Goal: Task Accomplishment & Management: Use online tool/utility

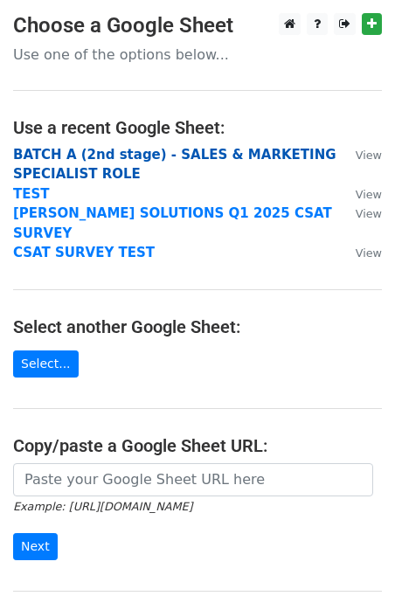
click at [149, 156] on strong "BATCH A (2nd stage) - SALES & MARKETING SPECIALIST ROLE" at bounding box center [174, 165] width 323 height 36
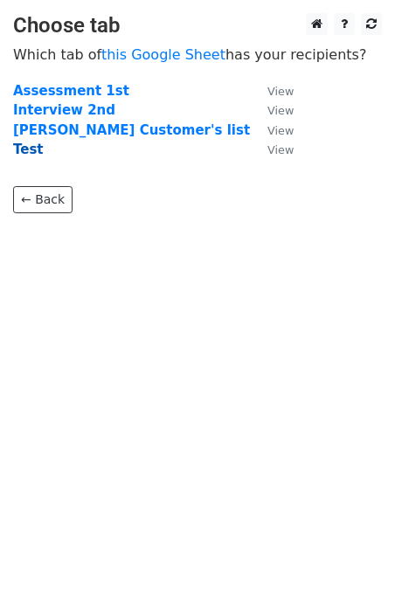
click at [31, 150] on strong "Test" at bounding box center [28, 150] width 31 height 16
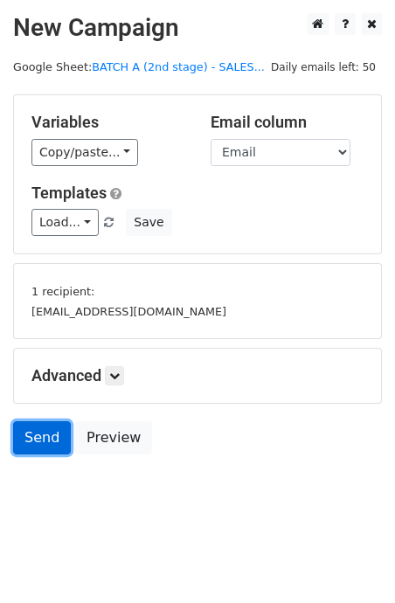
click at [41, 452] on link "Send" at bounding box center [42, 437] width 58 height 33
click at [40, 433] on link "Send" at bounding box center [42, 437] width 58 height 33
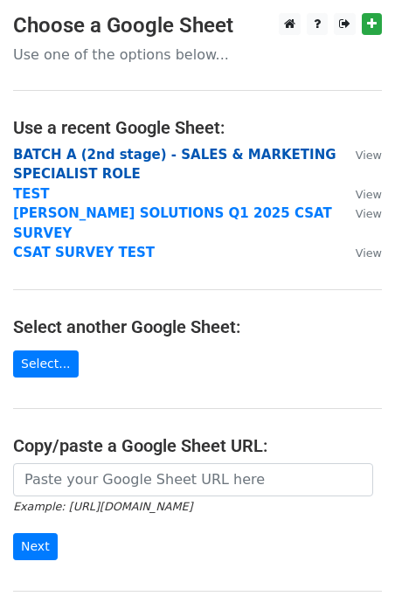
click at [106, 149] on strong "BATCH A (2nd stage) - SALES & MARKETING SPECIALIST ROLE" at bounding box center [174, 165] width 323 height 36
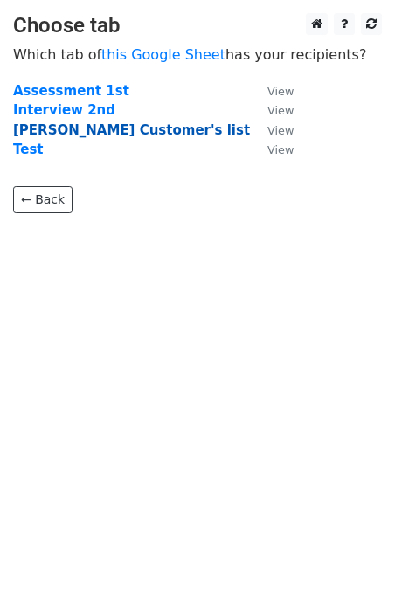
click at [81, 128] on strong "Maxin Customer's list" at bounding box center [131, 130] width 237 height 16
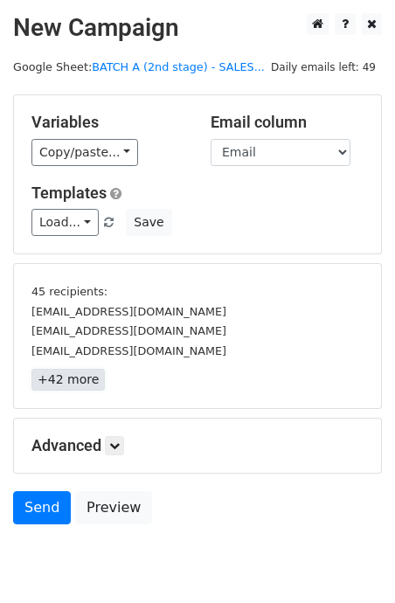
click at [75, 389] on link "+42 more" at bounding box center [67, 380] width 73 height 22
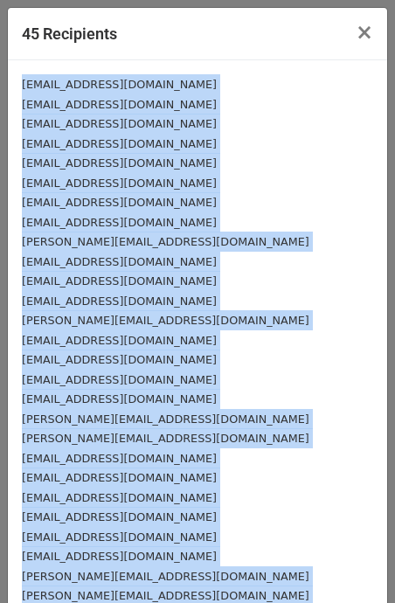
drag, startPoint x: 136, startPoint y: 515, endPoint x: 17, endPoint y: 90, distance: 440.9
click at [17, 90] on div "aojerinde@lashma.lagosstate.gov.ng mgreen@lashma.lagosstate.gov.ng ekene@hugote…" at bounding box center [197, 536] width 379 height 952
copy div "aojerinde@lashma.lagosstate.gov.ng mgreen@lashma.lagosstate.gov.ng ekene@hugote…"
click at [369, 31] on span "×" at bounding box center [364, 32] width 17 height 24
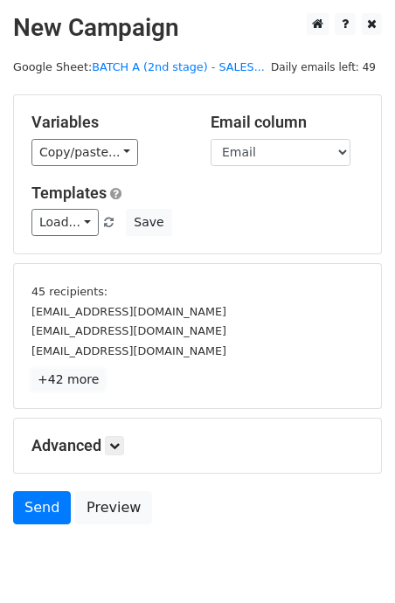
scroll to position [70, 0]
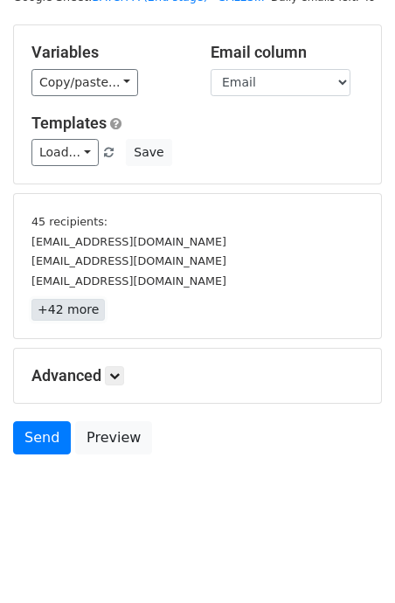
click at [71, 312] on link "+42 more" at bounding box center [67, 310] width 73 height 22
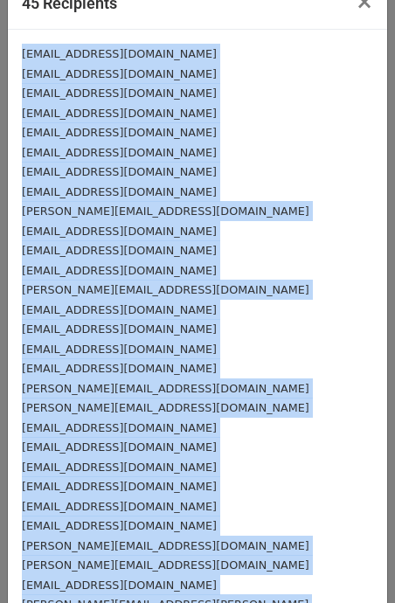
scroll to position [0, 0]
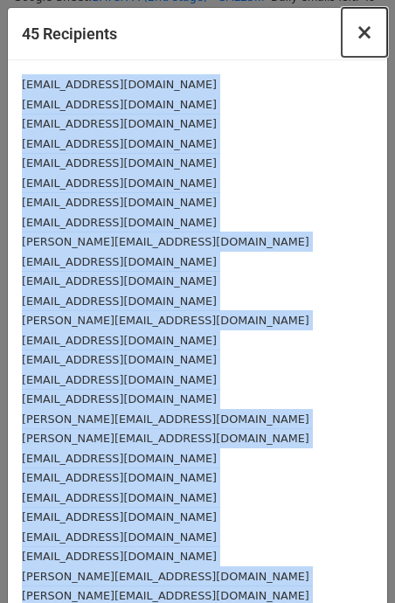
click at [364, 34] on span "×" at bounding box center [364, 32] width 17 height 24
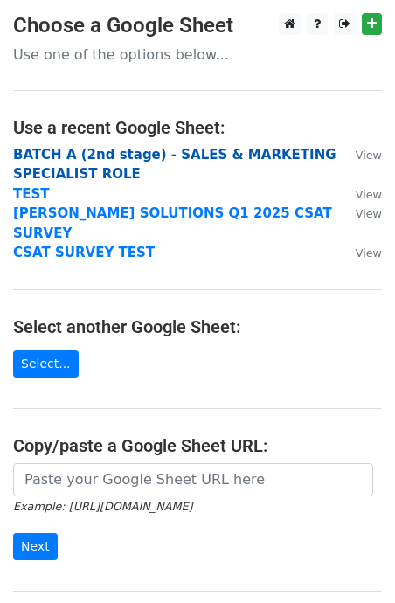
click at [75, 156] on strong "BATCH A (2nd stage) - SALES & MARKETING SPECIALIST ROLE" at bounding box center [174, 165] width 323 height 36
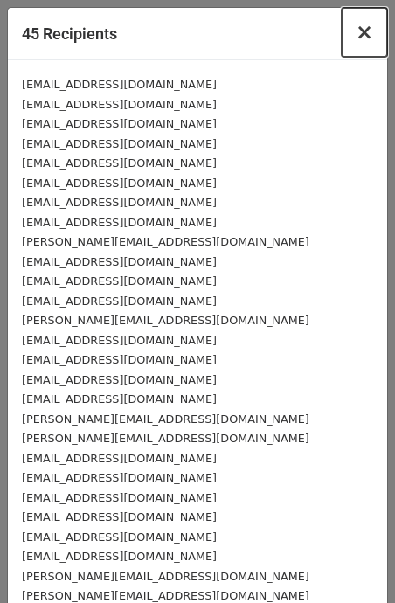
click at [370, 30] on span "×" at bounding box center [364, 32] width 17 height 24
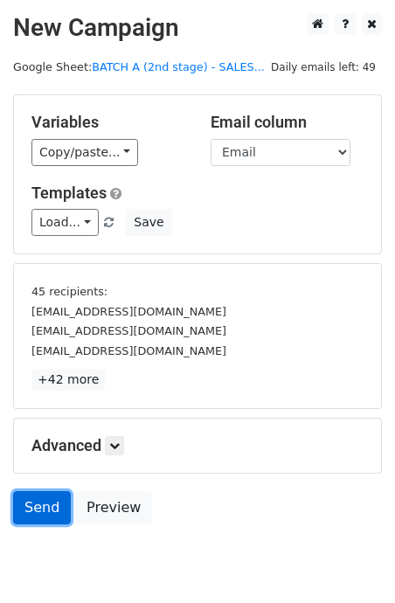
click at [38, 498] on link "Send" at bounding box center [42, 507] width 58 height 33
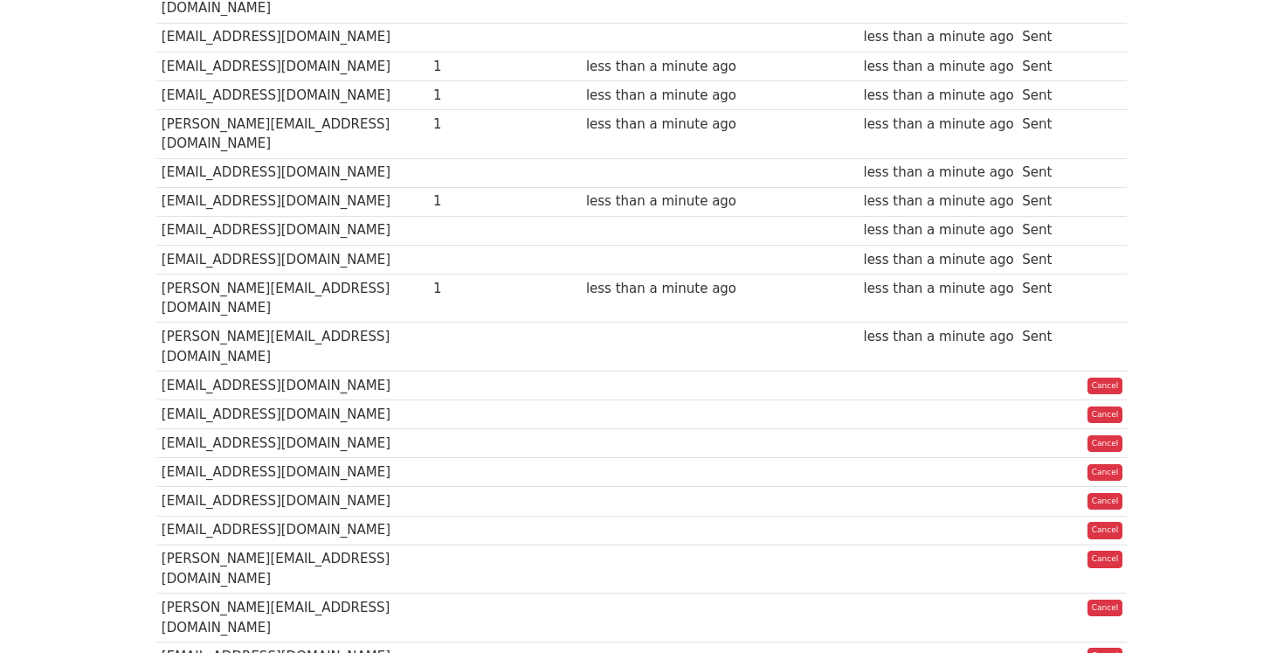
scroll to position [572, 0]
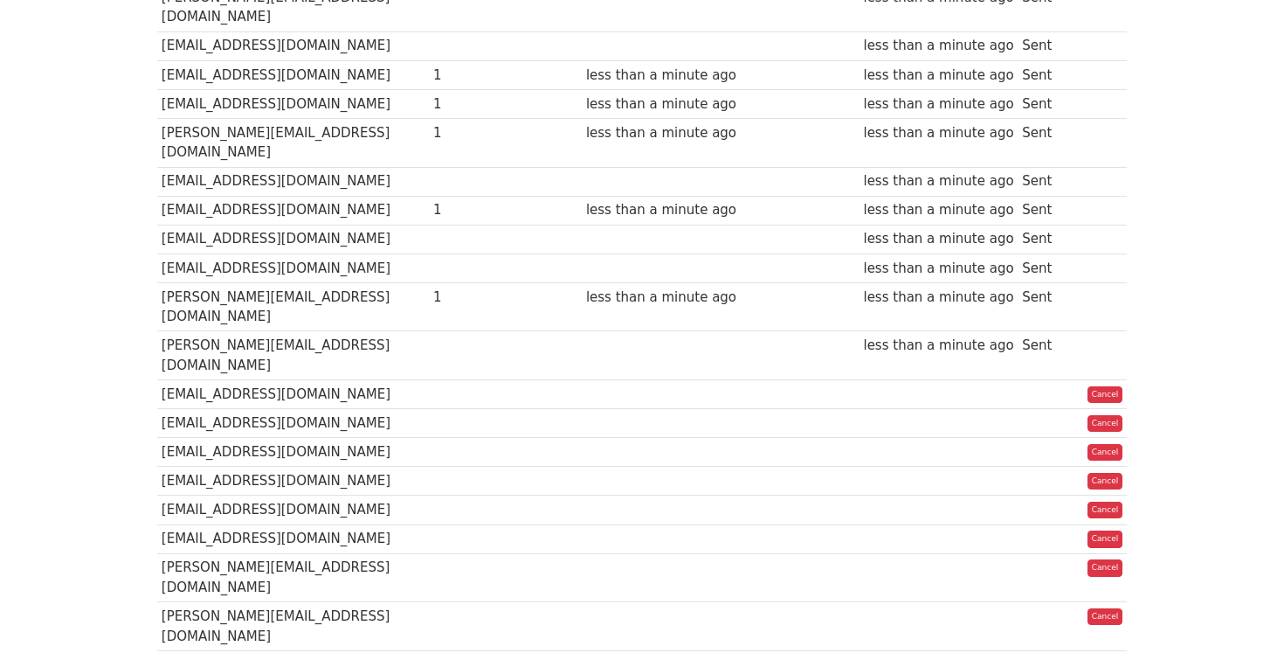
click at [301, 380] on td "techsupport@betbaba.ng" at bounding box center [293, 394] width 272 height 29
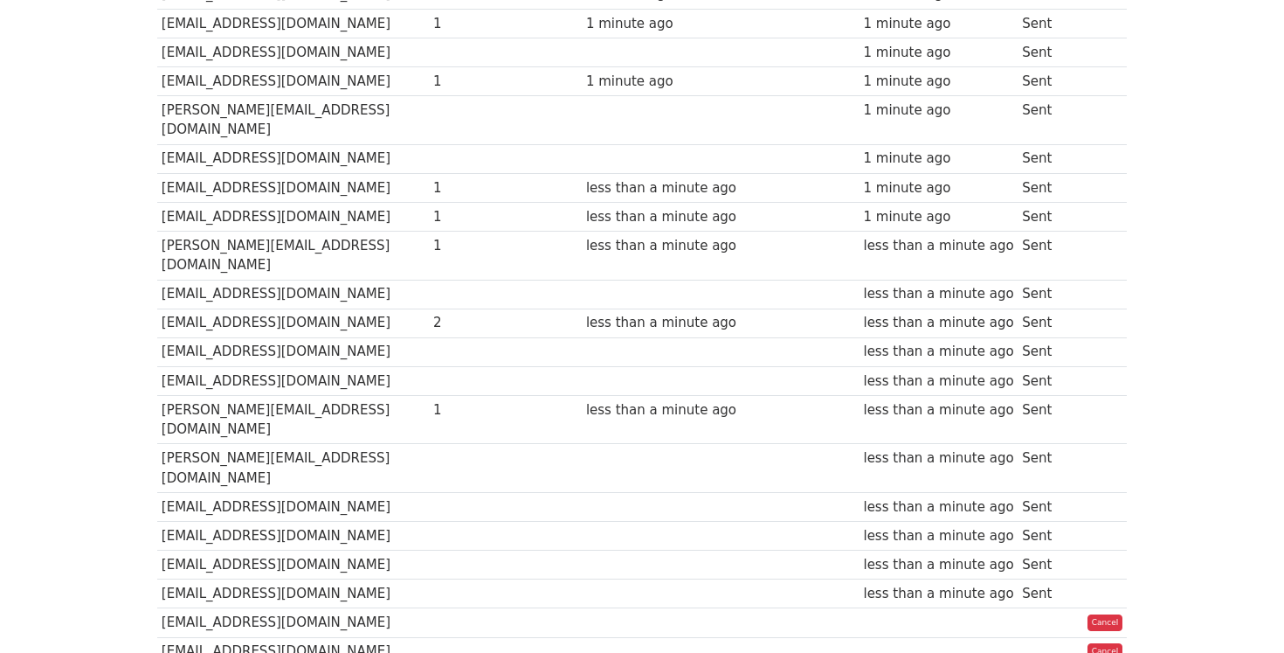
scroll to position [403, 0]
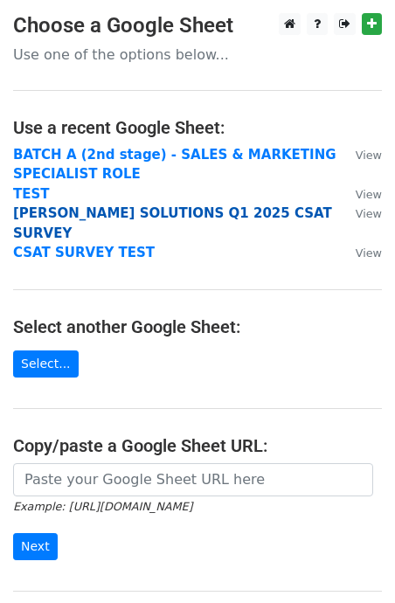
click at [183, 217] on strong "[PERSON_NAME] SOLUTIONS Q1 2025 CSAT SURVEY" at bounding box center [172, 223] width 319 height 36
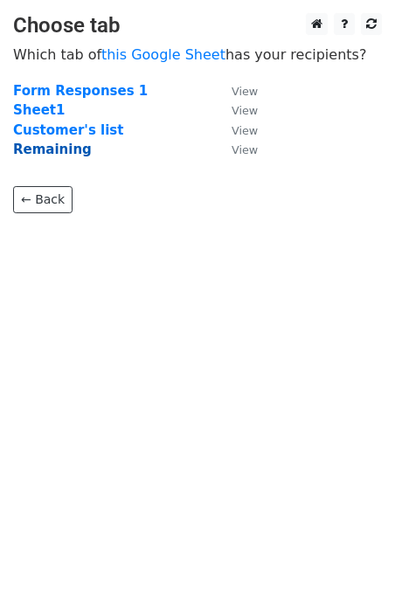
click at [65, 153] on strong "Remaining" at bounding box center [52, 150] width 79 height 16
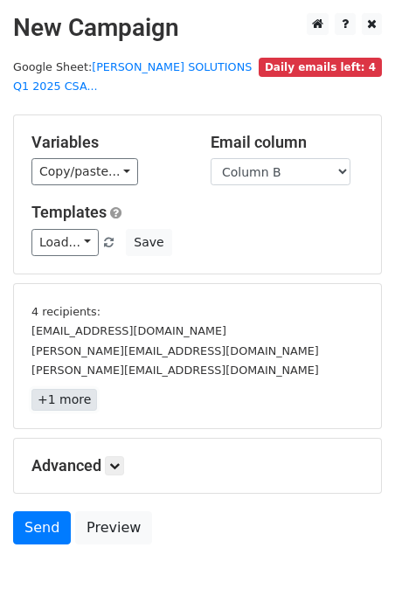
click at [57, 408] on link "+1 more" at bounding box center [64, 400] width 66 height 22
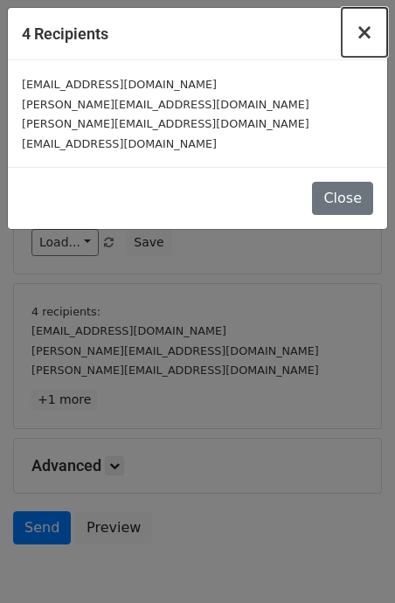
click at [376, 29] on button "×" at bounding box center [364, 32] width 45 height 49
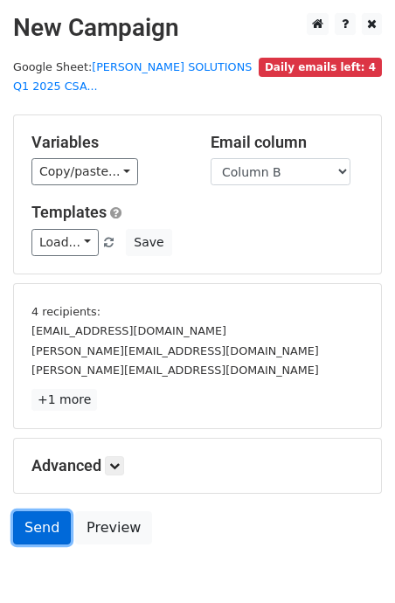
click at [52, 536] on link "Send" at bounding box center [42, 527] width 58 height 33
